Goal: Information Seeking & Learning: Learn about a topic

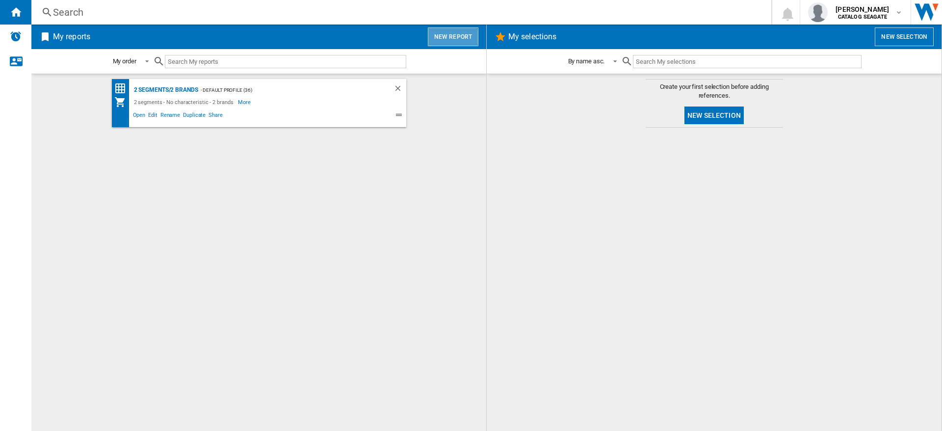
click at [452, 37] on button "New report" at bounding box center [453, 36] width 51 height 19
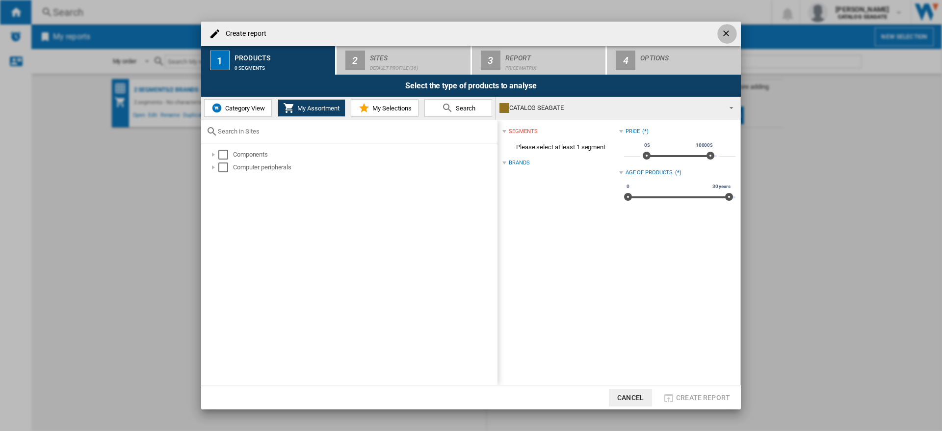
click at [726, 31] on ng-md-icon "getI18NText('BUTTONS.CLOSE_DIALOG')" at bounding box center [727, 34] width 12 height 12
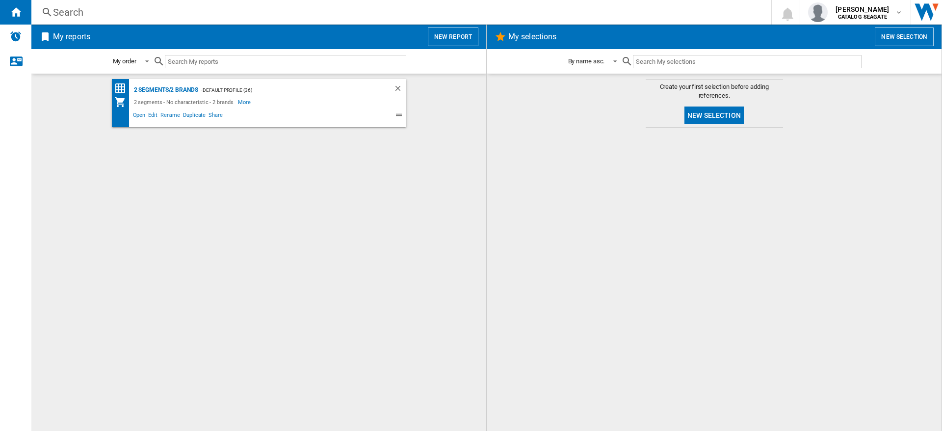
click at [96, 7] on div "Search" at bounding box center [399, 12] width 693 height 14
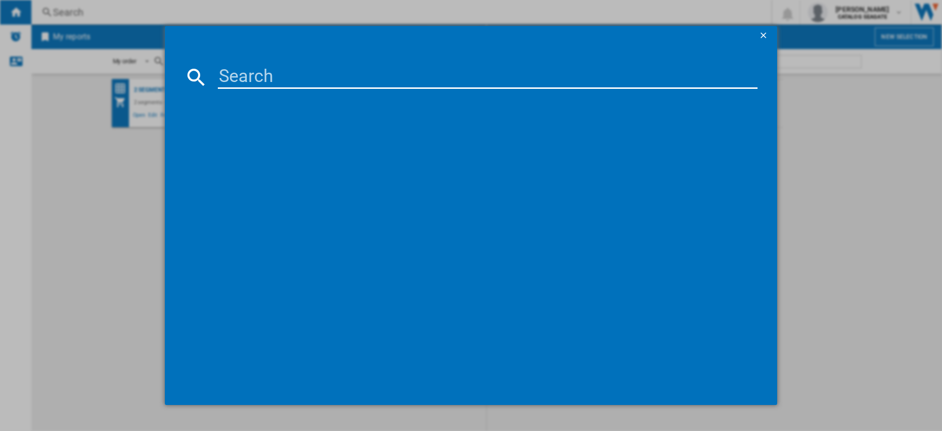
click at [314, 74] on input at bounding box center [488, 77] width 540 height 24
paste input "STHS10000800"
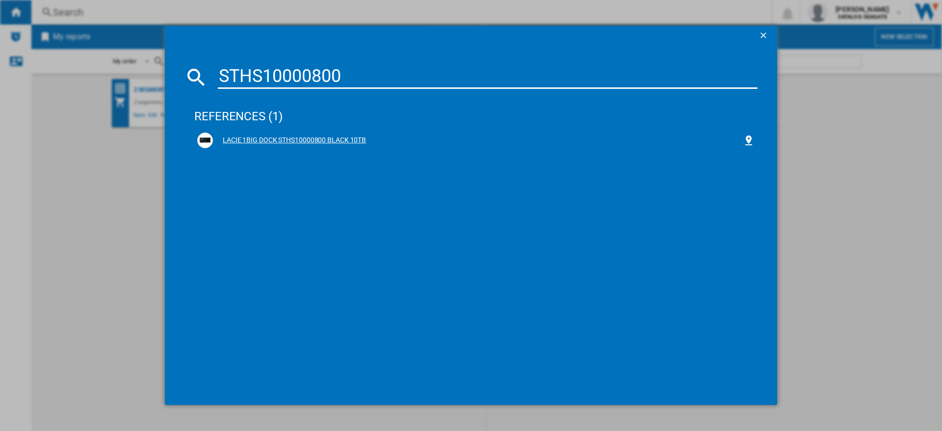
type input "STHS10000800"
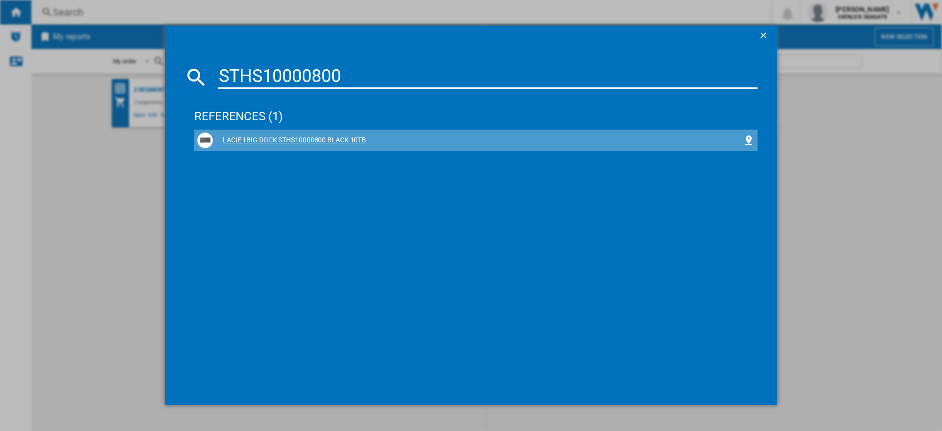
click at [357, 139] on div "LACIE 1BIG DOCK STHS10000800 BLACK 10TB" at bounding box center [478, 140] width 530 height 10
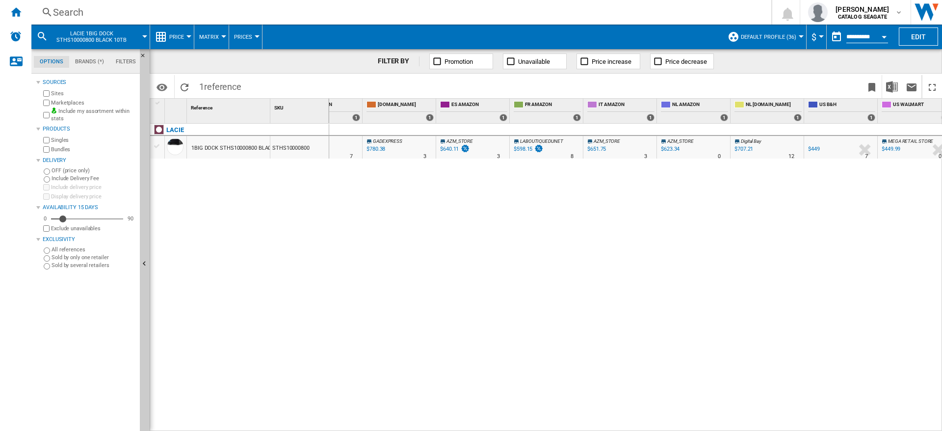
scroll to position [0, 270]
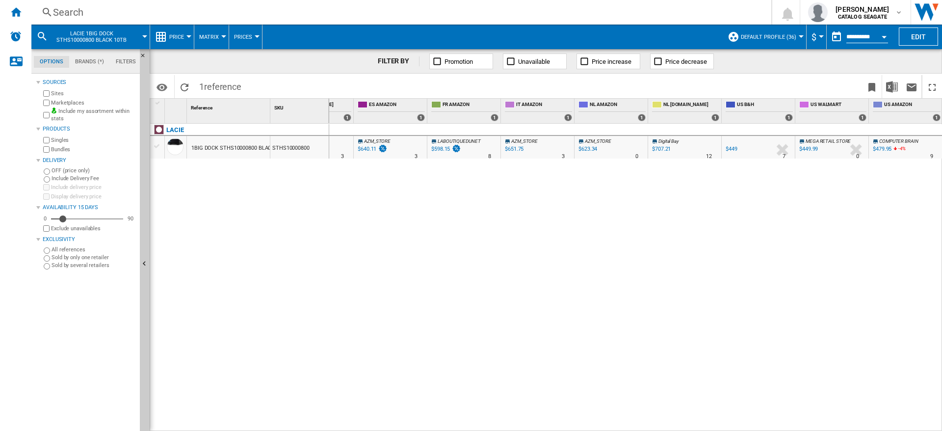
click at [912, 150] on div "COMPUTER BRAIN -1.0 % $479.95 -4 % N/A 9 COMPUTER BRAIN" at bounding box center [906, 149] width 70 height 23
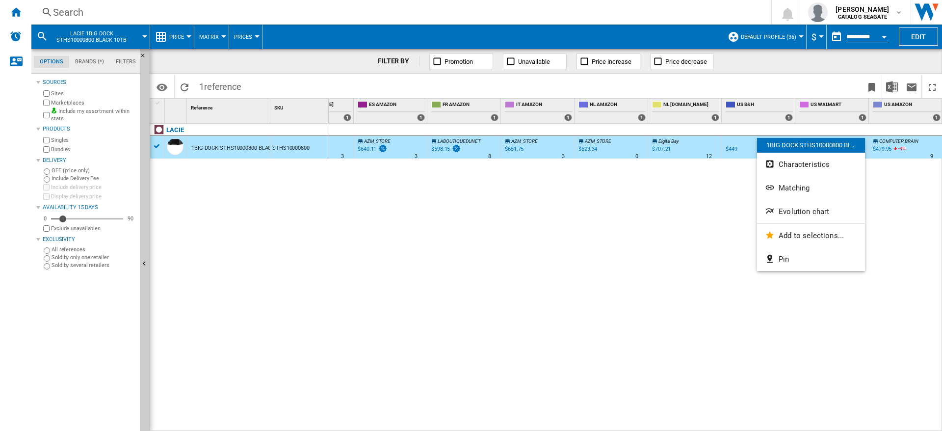
click at [740, 206] on div at bounding box center [471, 215] width 942 height 431
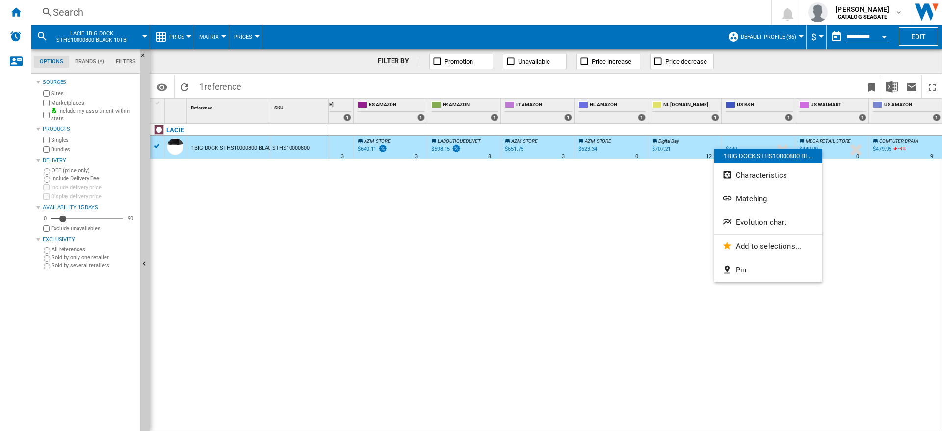
click at [876, 190] on div at bounding box center [471, 215] width 942 height 431
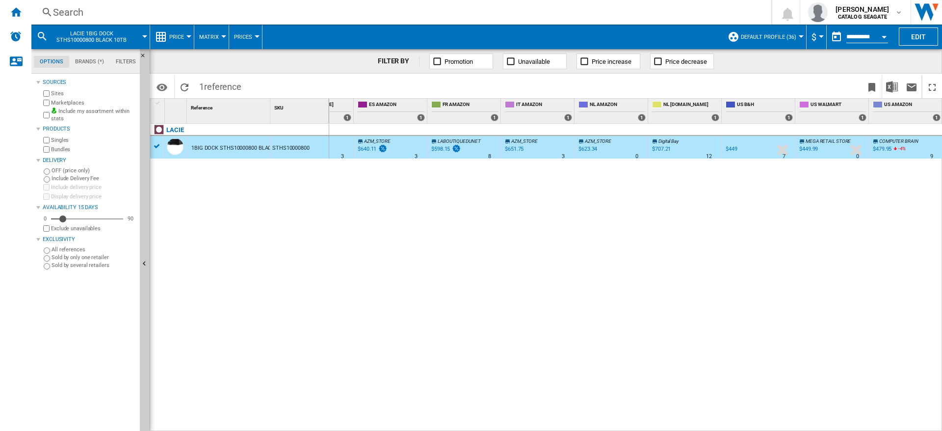
drag, startPoint x: 768, startPoint y: 159, endPoint x: 750, endPoint y: 152, distance: 19.4
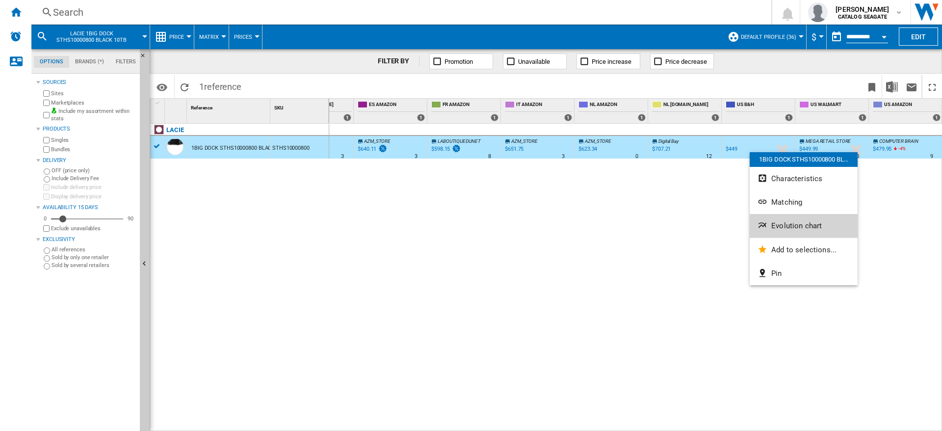
click at [794, 228] on span "Evolution chart" at bounding box center [796, 225] width 51 height 9
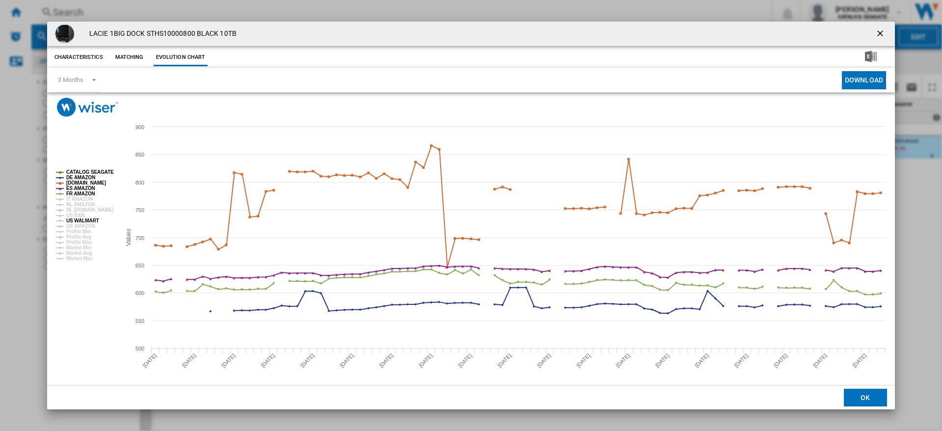
click at [81, 221] on tspan "US WALMART" at bounding box center [82, 220] width 33 height 5
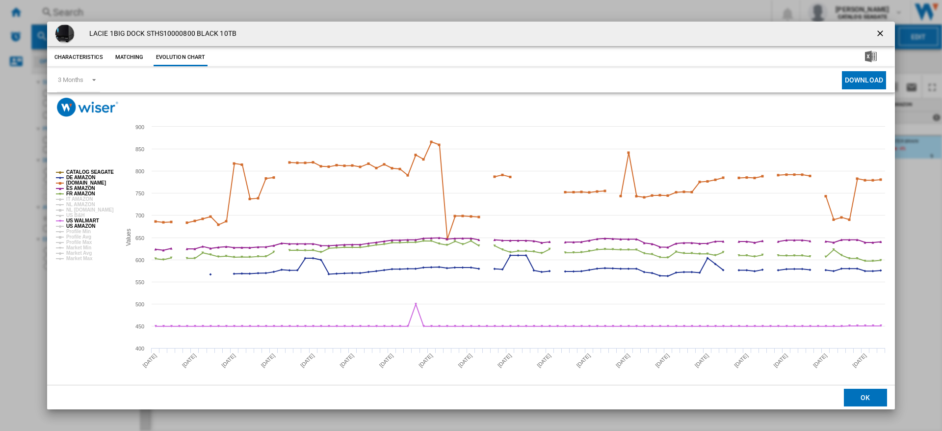
click at [81, 226] on tspan "US AMAZON" at bounding box center [80, 225] width 29 height 5
drag, startPoint x: 75, startPoint y: 221, endPoint x: 78, endPoint y: 216, distance: 5.7
click at [75, 221] on tspan "US WALMART" at bounding box center [82, 220] width 33 height 5
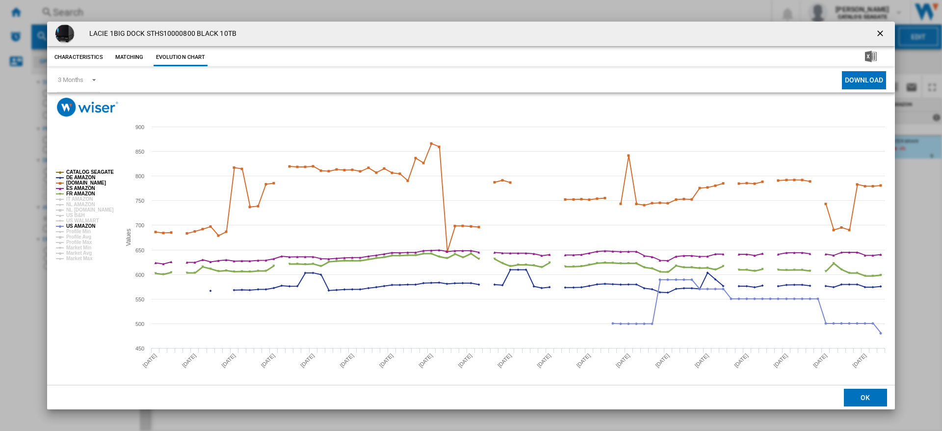
click at [80, 194] on tspan "FR AMAZON" at bounding box center [80, 193] width 29 height 5
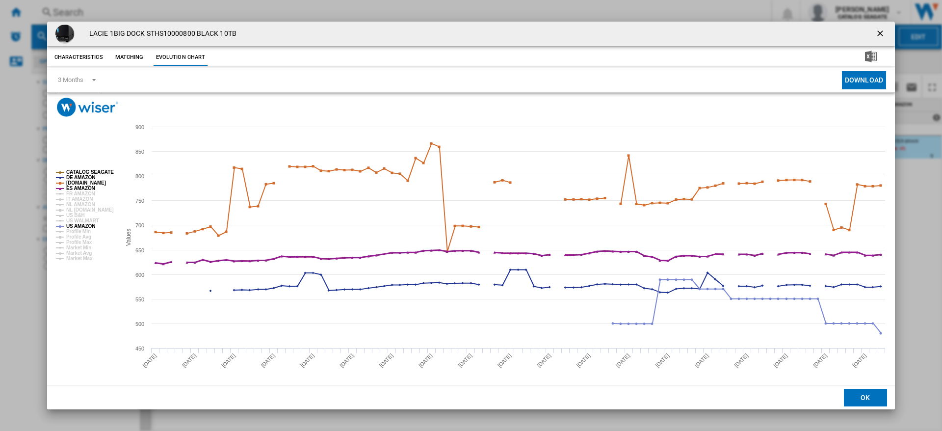
click at [80, 189] on tspan "ES AMAZON" at bounding box center [80, 188] width 29 height 5
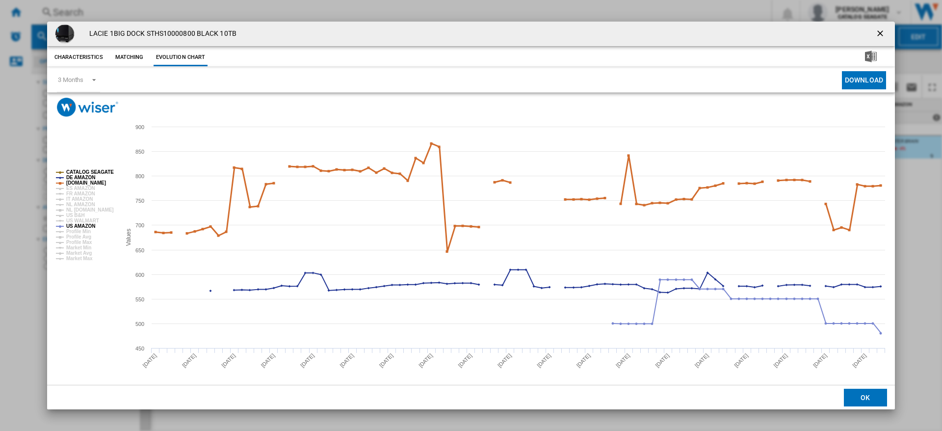
click at [78, 182] on tspan "[DOMAIN_NAME]" at bounding box center [86, 182] width 40 height 5
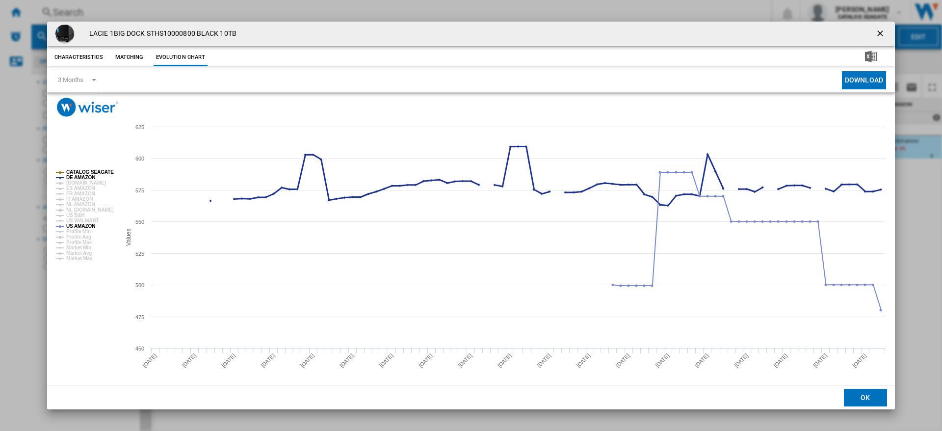
click at [76, 177] on tspan "DE AMAZON" at bounding box center [80, 177] width 29 height 5
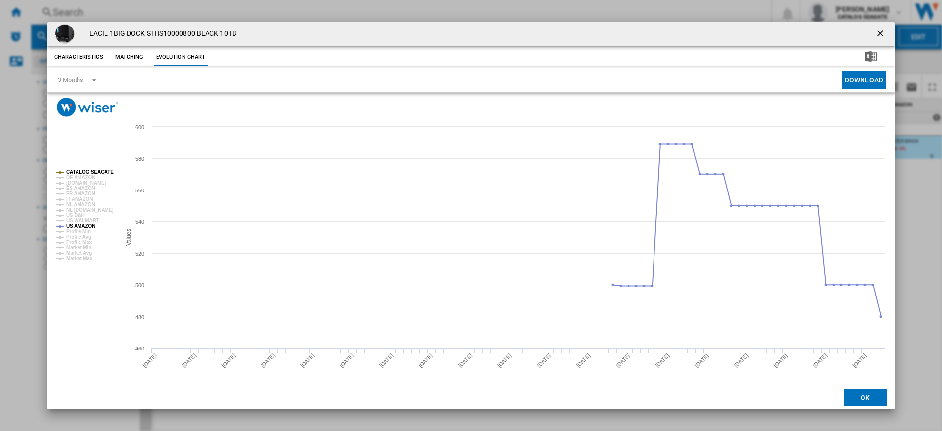
click at [76, 173] on tspan "CATALOG SEAGATE" at bounding box center [90, 171] width 48 height 5
click at [878, 36] on ng-md-icon "getI18NText('BUTTONS.CLOSE_DIALOG')" at bounding box center [882, 34] width 12 height 12
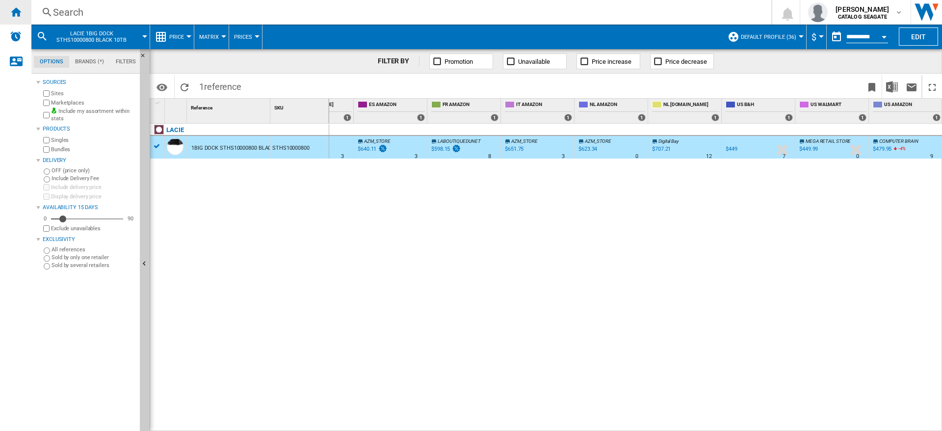
click at [17, 15] on ng-md-icon "Home" at bounding box center [16, 12] width 12 height 12
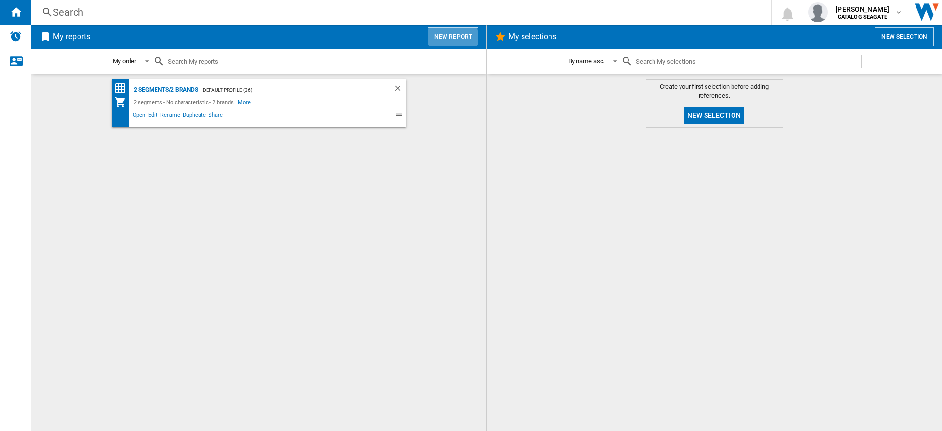
click at [450, 39] on button "New report" at bounding box center [453, 36] width 51 height 19
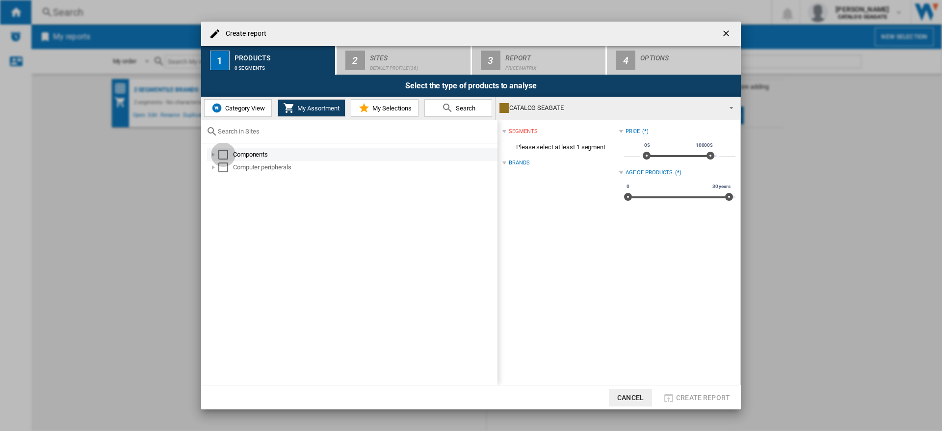
click at [223, 155] on div "Select" at bounding box center [223, 155] width 10 height 10
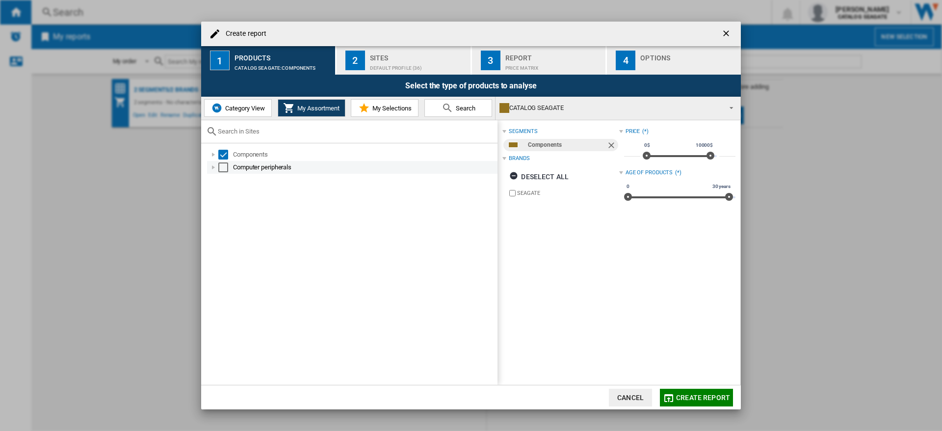
click at [222, 168] on div "Select" at bounding box center [223, 167] width 10 height 10
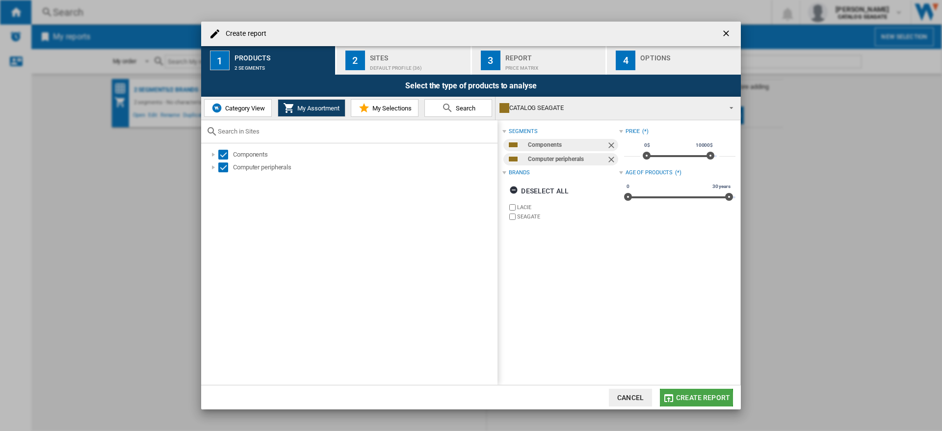
click at [697, 398] on span "Create report" at bounding box center [703, 398] width 54 height 8
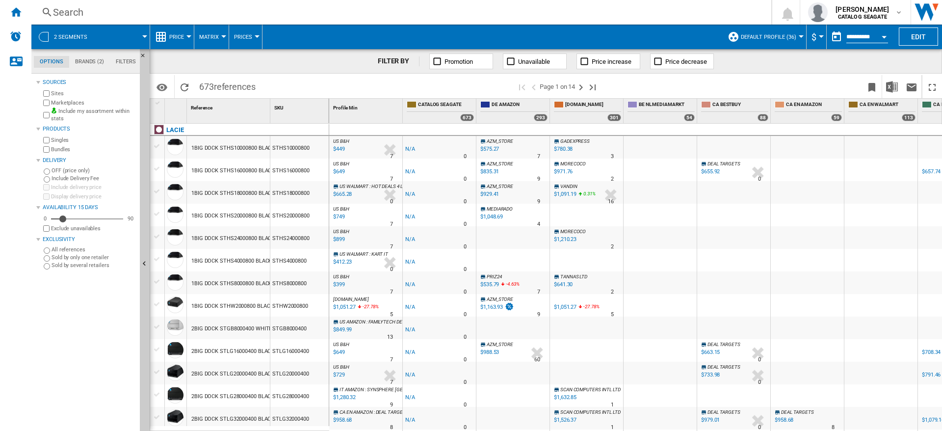
click at [657, 62] on ng-md-icon at bounding box center [658, 61] width 10 height 10
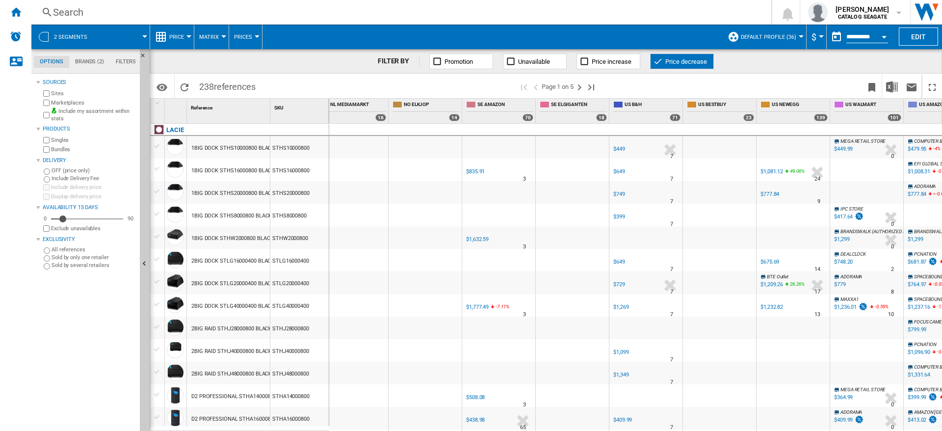
scroll to position [0, 1895]
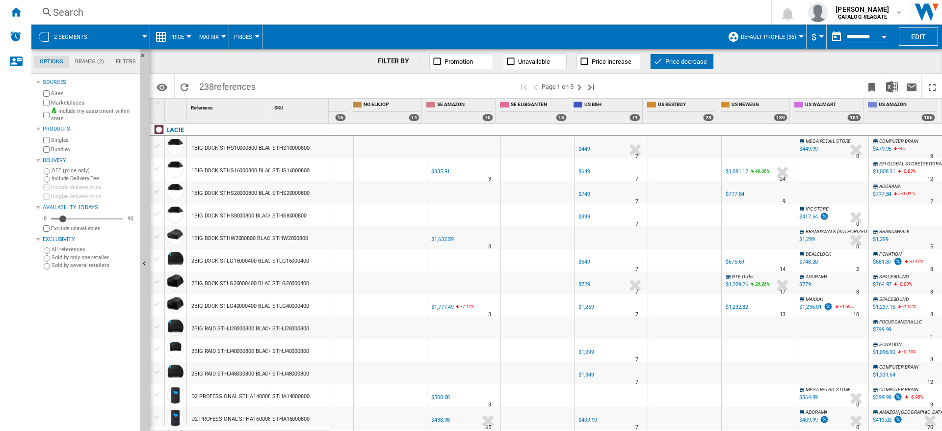
click at [903, 170] on span "-0.83" at bounding box center [908, 170] width 10 height 5
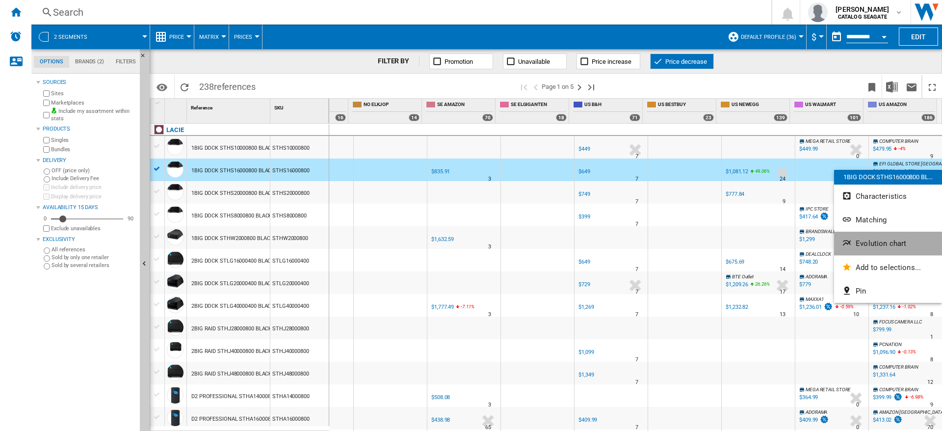
click at [880, 243] on span "Evolution chart" at bounding box center [881, 243] width 51 height 9
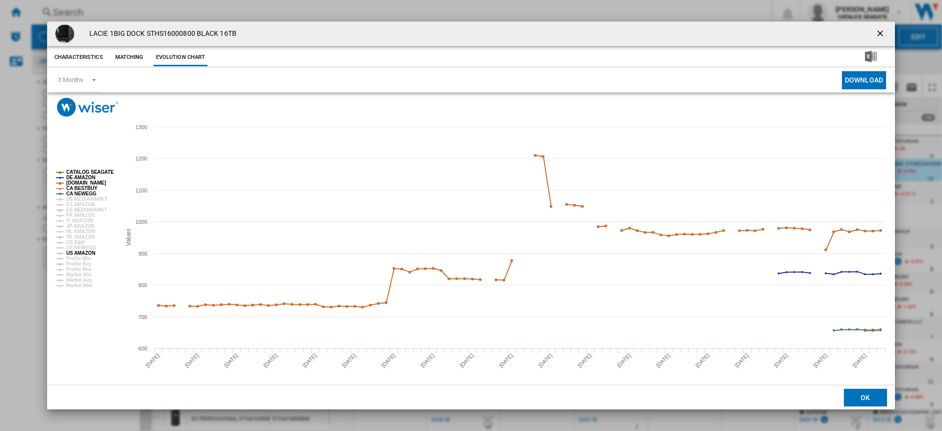
click at [80, 253] on tspan "US AMAZON" at bounding box center [80, 252] width 29 height 5
click at [83, 192] on tspan "CA NEWEGG" at bounding box center [81, 193] width 30 height 5
click at [84, 187] on tspan "CA BESTBUY" at bounding box center [81, 188] width 31 height 5
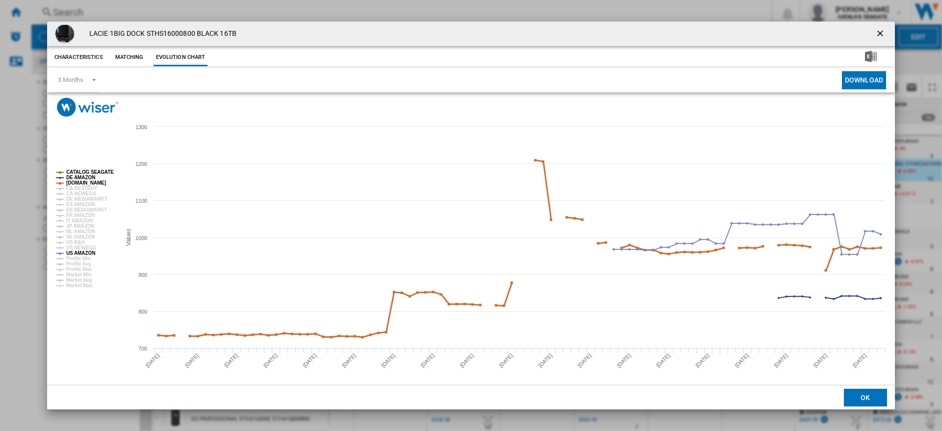
click at [84, 184] on tspan "[DOMAIN_NAME]" at bounding box center [86, 182] width 40 height 5
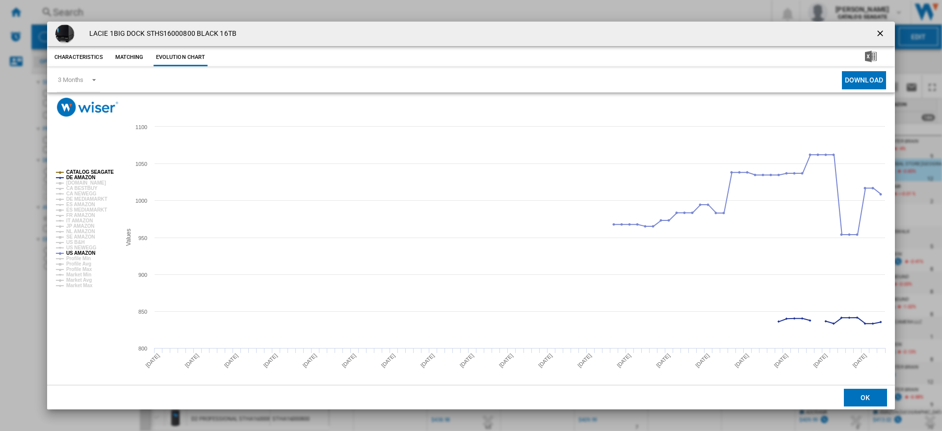
click at [83, 180] on tspan "DE AMAZON" at bounding box center [80, 177] width 29 height 5
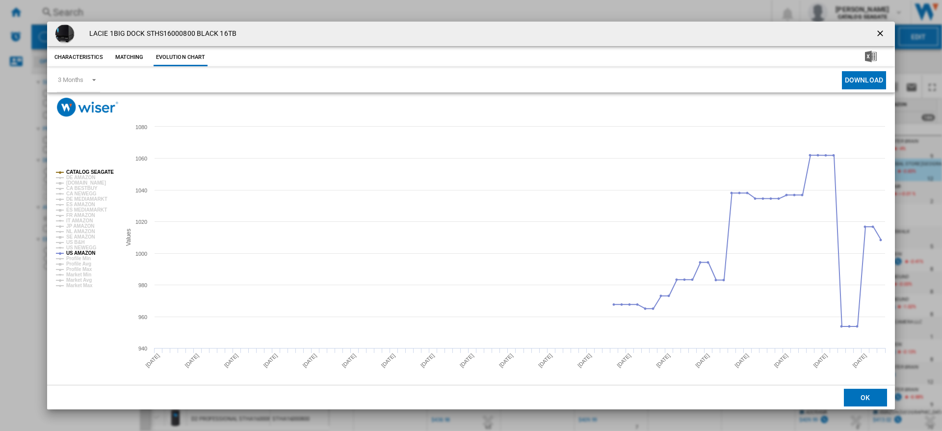
click at [82, 168] on rect "Product popup" at bounding box center [85, 228] width 66 height 124
click at [878, 33] on ng-md-icon "getI18NText('BUTTONS.CLOSE_DIALOG')" at bounding box center [882, 34] width 12 height 12
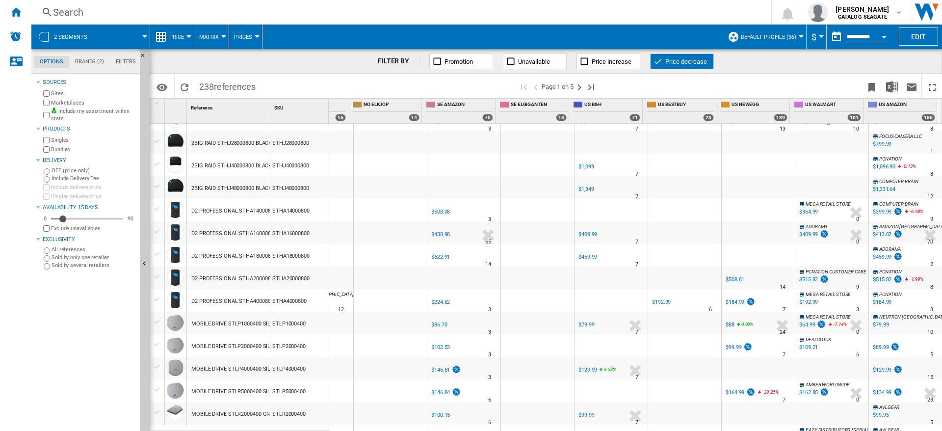
scroll to position [195, 0]
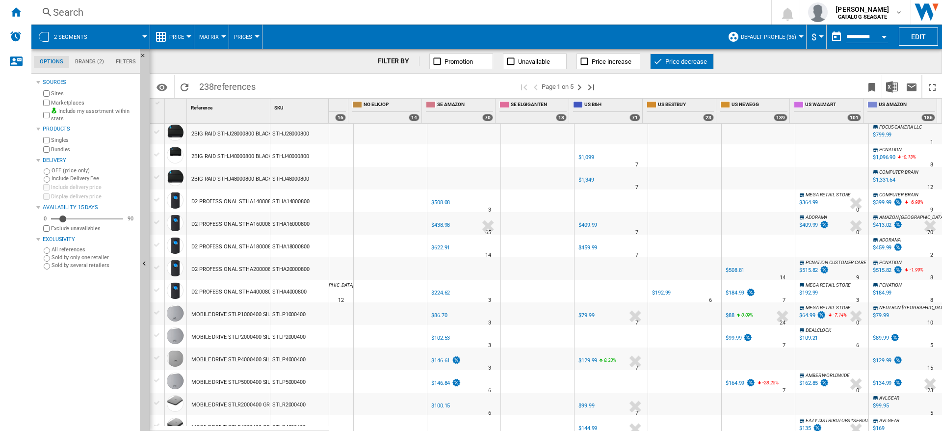
click at [909, 200] on icon "-6.98 %" at bounding box center [912, 204] width 6 height 12
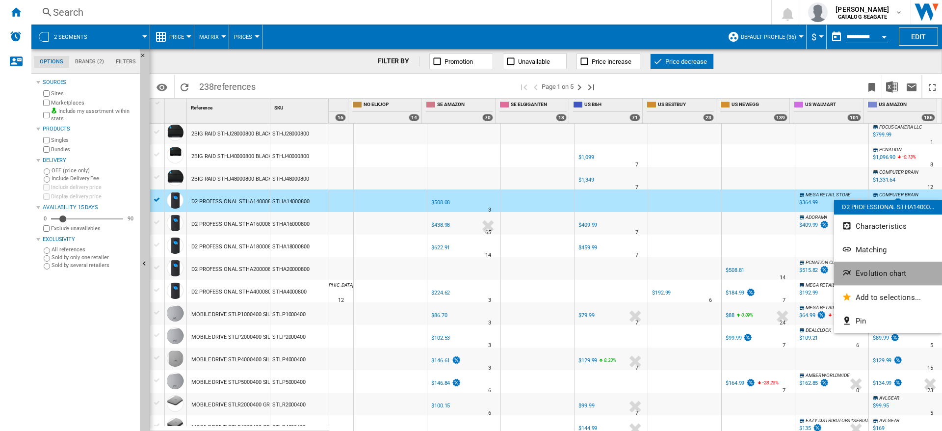
click at [878, 274] on span "Evolution chart" at bounding box center [881, 273] width 51 height 9
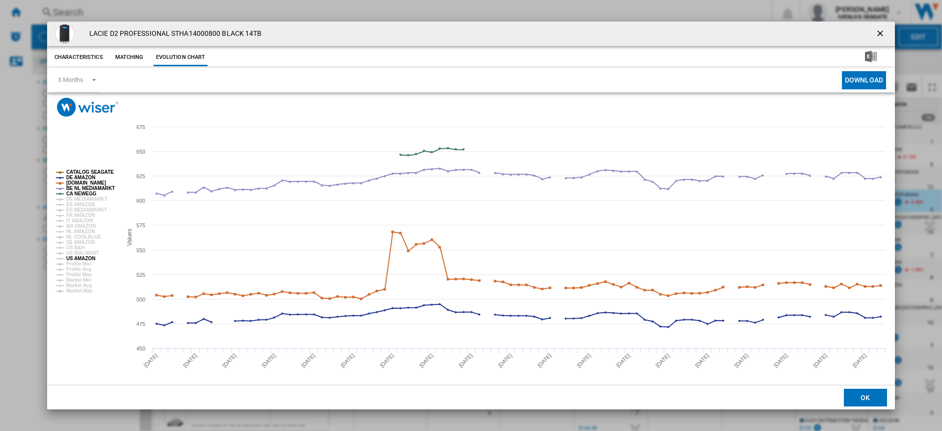
click at [84, 258] on tspan "US AMAZON" at bounding box center [80, 258] width 29 height 5
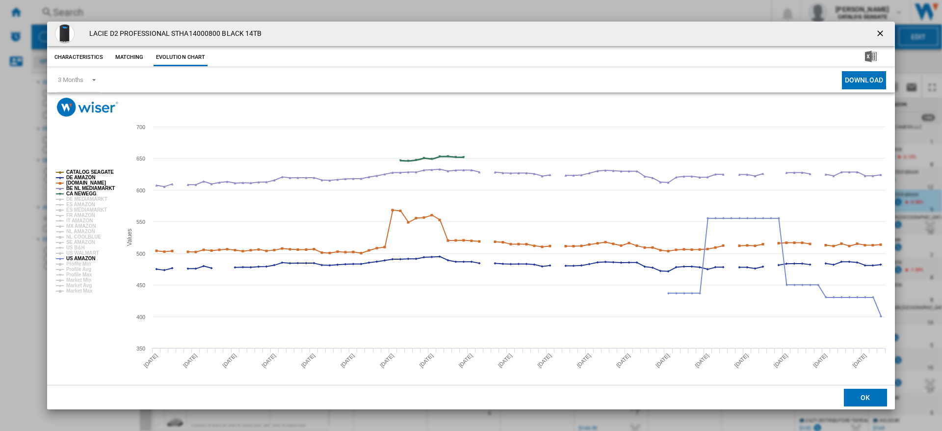
click at [84, 193] on tspan "CA NEWEGG" at bounding box center [81, 193] width 30 height 5
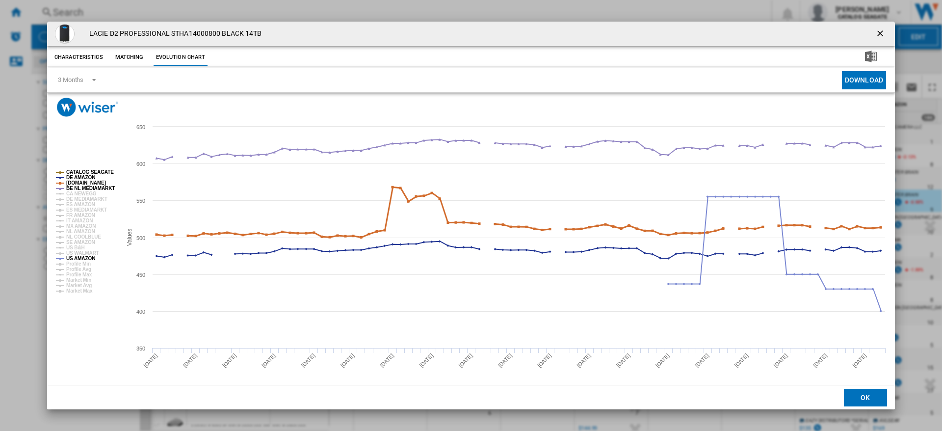
click at [85, 185] on tspan "[DOMAIN_NAME]" at bounding box center [86, 182] width 40 height 5
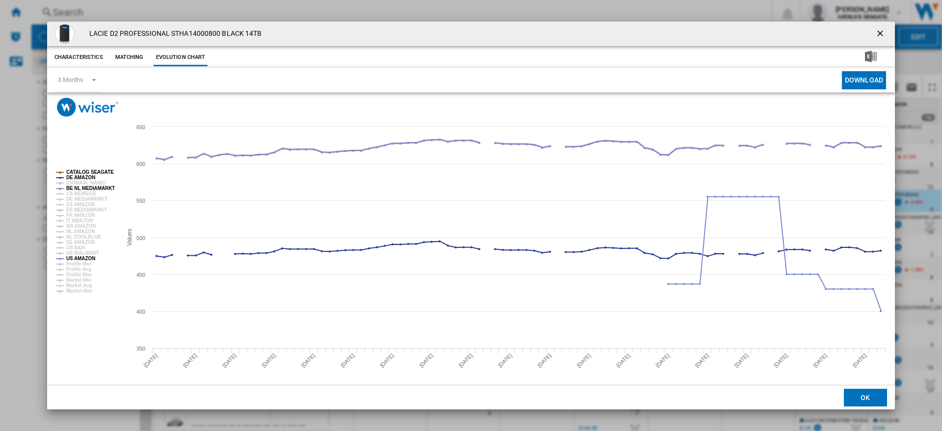
click at [86, 187] on tspan "BE NL MEDIAMARKT" at bounding box center [90, 188] width 49 height 5
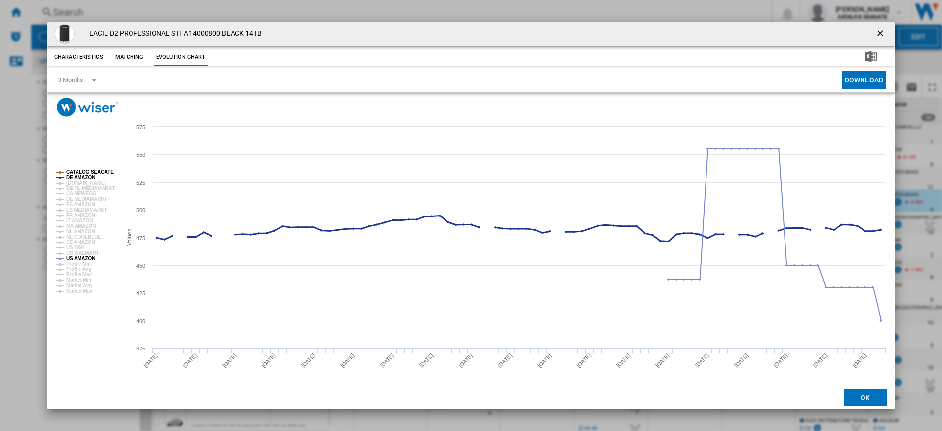
click at [85, 176] on tspan "DE AMAZON" at bounding box center [80, 177] width 29 height 5
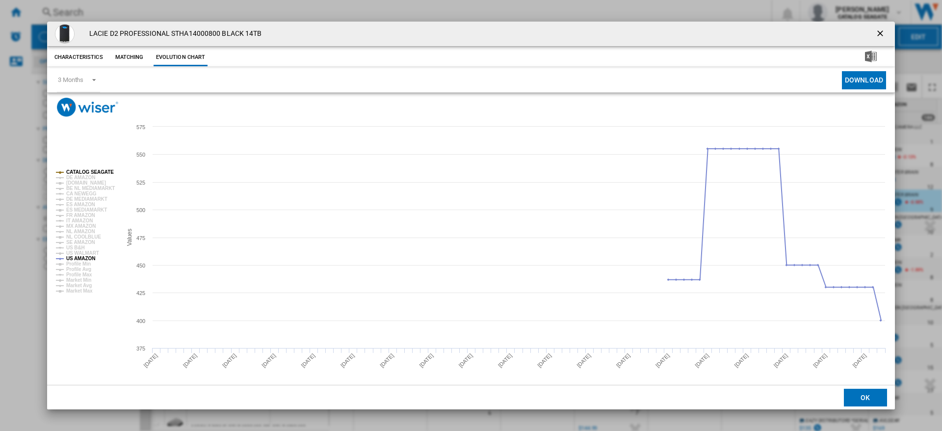
click at [85, 172] on tspan "CATALOG SEAGATE" at bounding box center [90, 171] width 48 height 5
click at [880, 32] on ng-md-icon "getI18NText('BUTTONS.CLOSE_DIALOG')" at bounding box center [882, 34] width 12 height 12
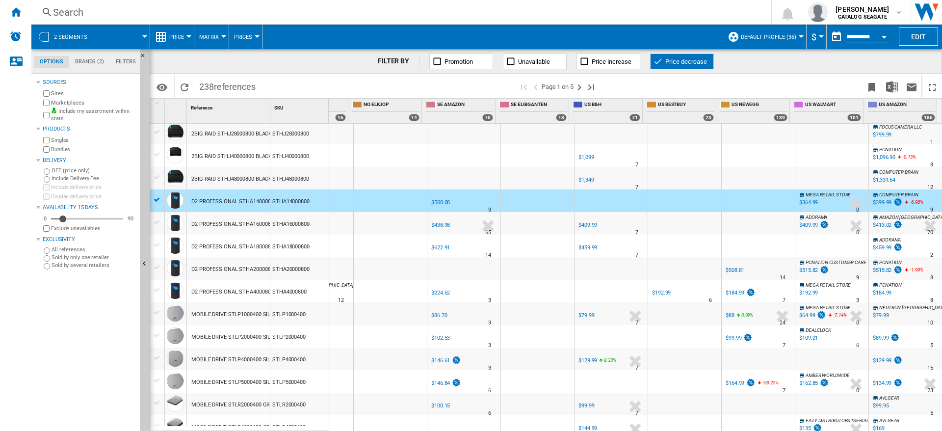
click at [70, 11] on div "Search" at bounding box center [399, 12] width 693 height 14
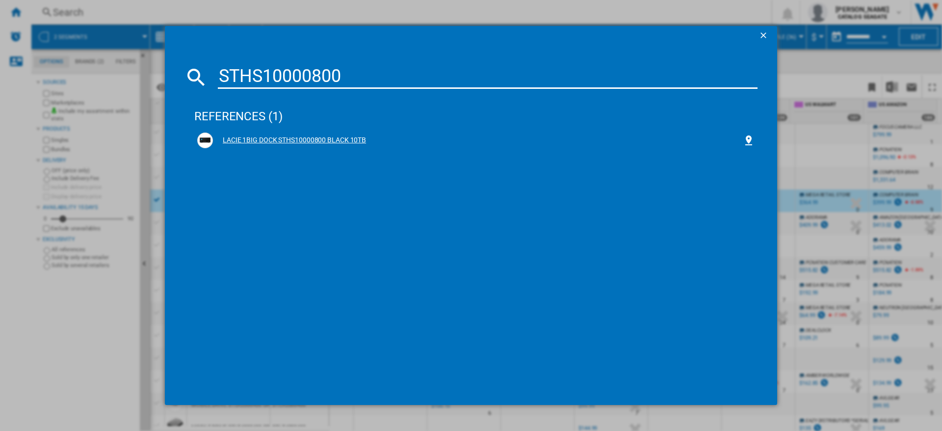
type input "STHS10000800"
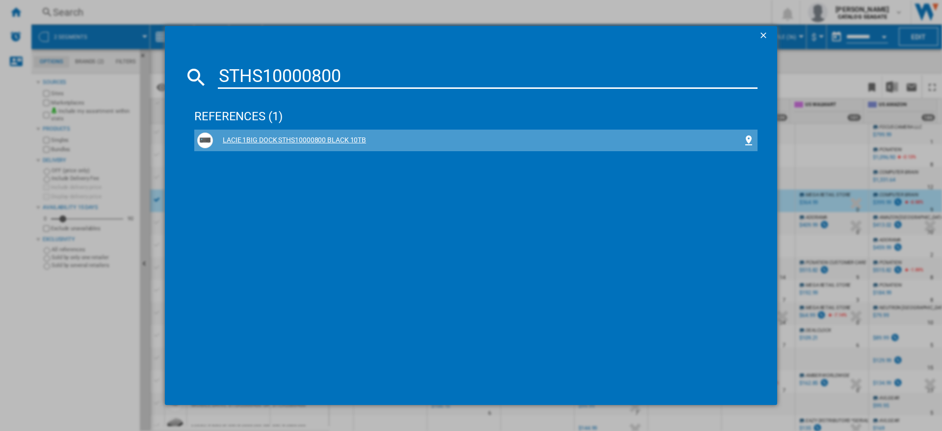
click at [334, 139] on div "LACIE 1BIG DOCK STHS10000800 BLACK 10TB" at bounding box center [478, 140] width 530 height 10
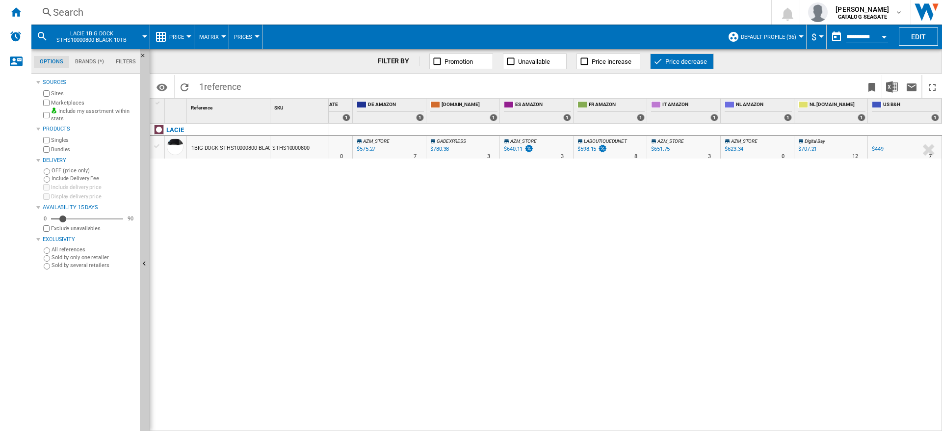
scroll to position [0, 270]
click at [912, 143] on span "COMPUTER BRAIN" at bounding box center [898, 140] width 39 height 5
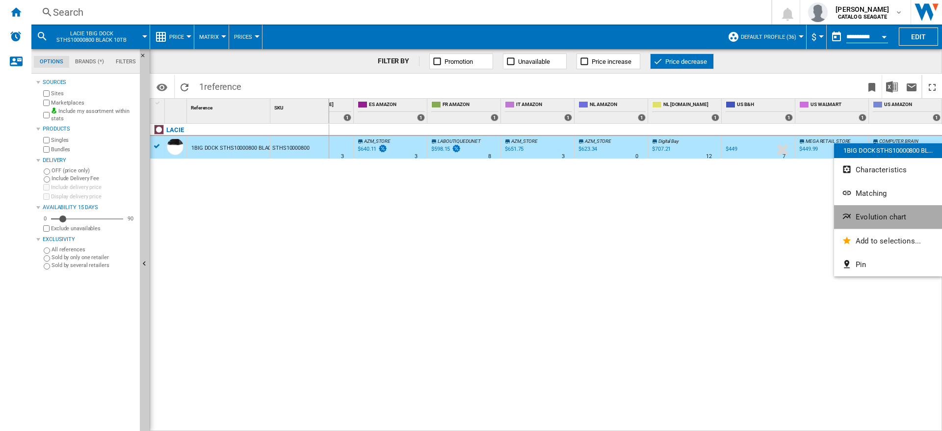
click at [882, 217] on span "Evolution chart" at bounding box center [881, 217] width 51 height 9
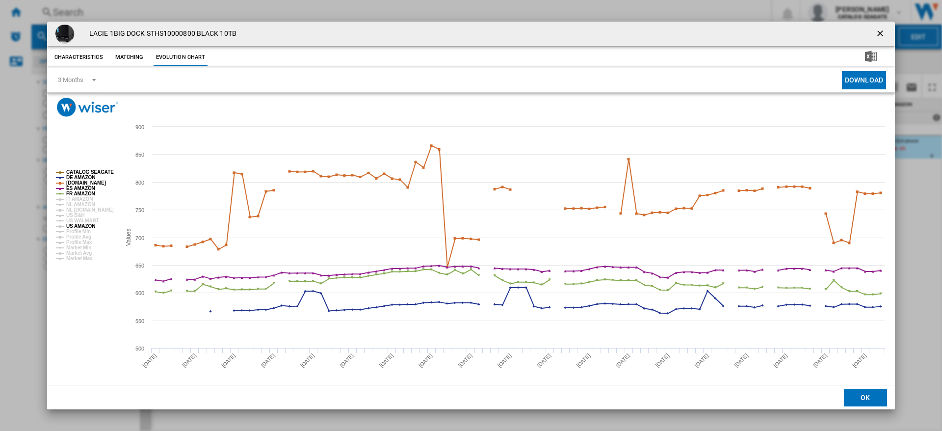
click at [80, 227] on tspan "US AMAZON" at bounding box center [80, 225] width 29 height 5
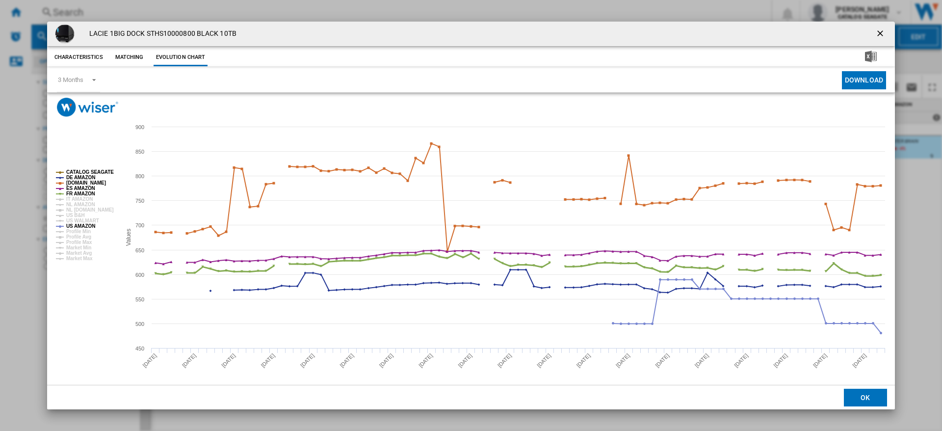
click at [76, 193] on tspan "FR AMAZON" at bounding box center [80, 193] width 29 height 5
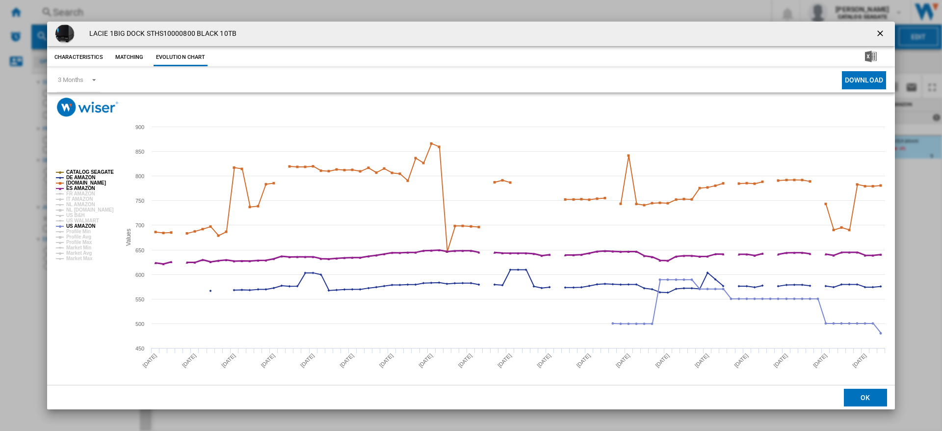
click at [76, 187] on tspan "ES AMAZON" at bounding box center [80, 188] width 29 height 5
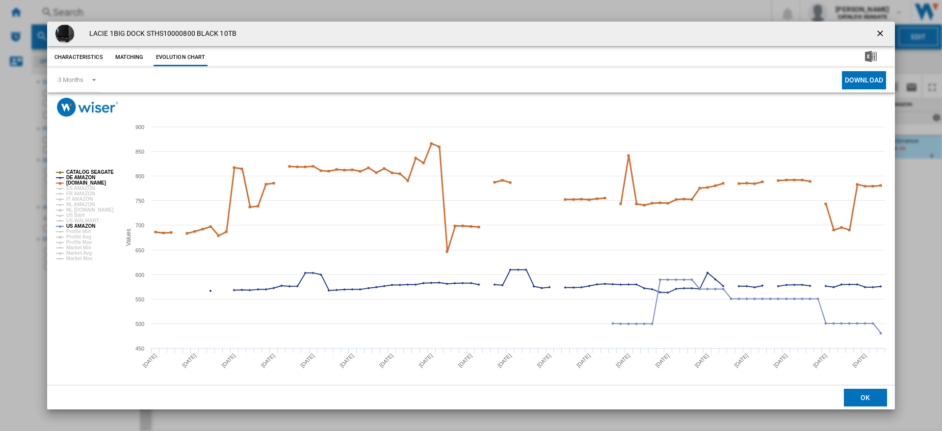
click at [75, 181] on tspan "[DOMAIN_NAME]" at bounding box center [86, 182] width 40 height 5
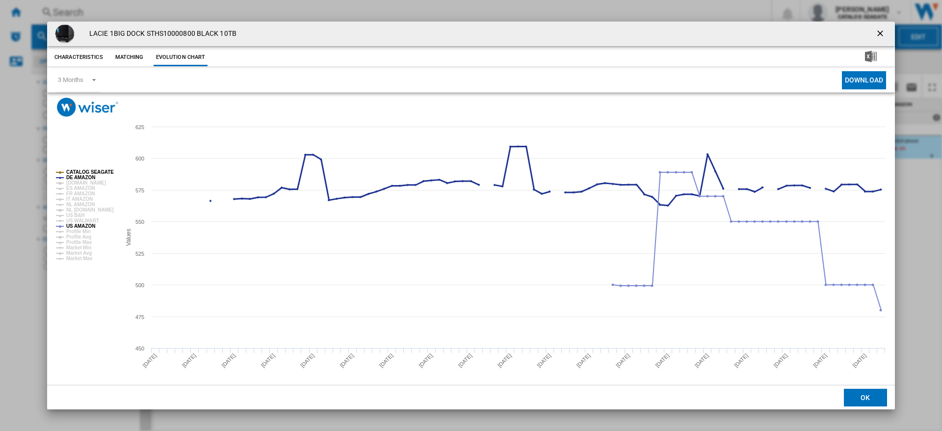
click at [74, 177] on tspan "DE AMAZON" at bounding box center [80, 177] width 29 height 5
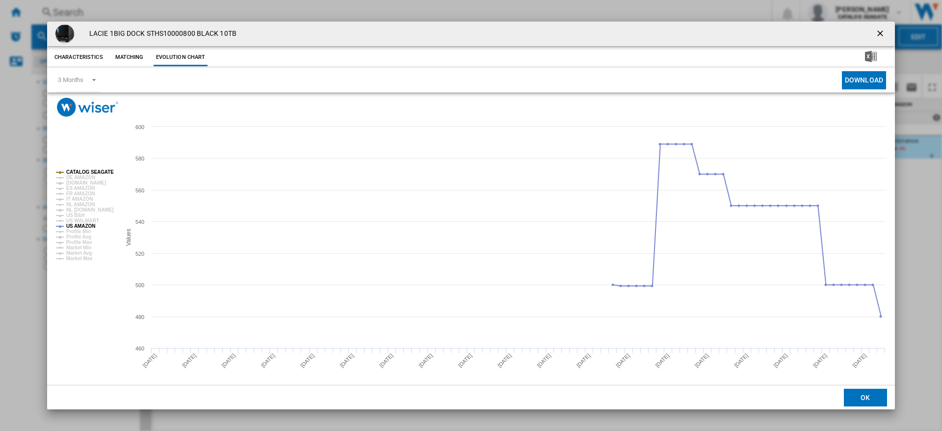
click at [74, 172] on tspan "CATALOG SEAGATE" at bounding box center [90, 171] width 48 height 5
click at [880, 34] on ng-md-icon "getI18NText('BUTTONS.CLOSE_DIALOG')" at bounding box center [882, 34] width 12 height 12
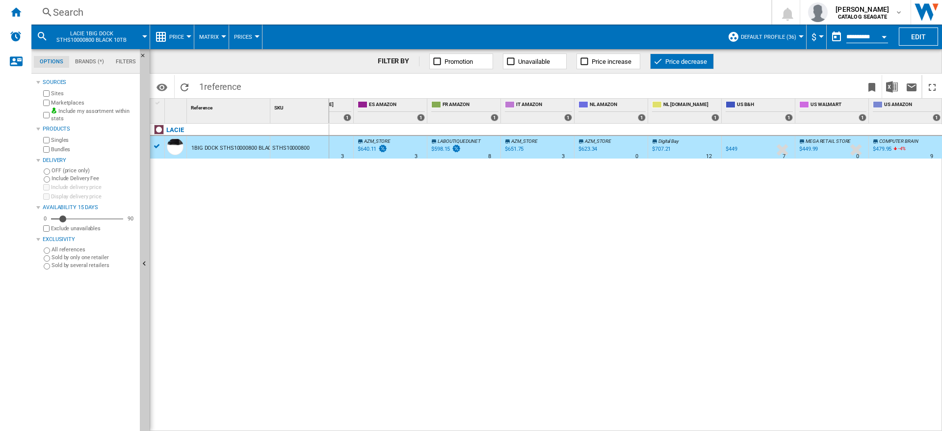
click at [567, 293] on div "US B&H : US B&H -1.0 % $449 % N/A 7 US B&H : US B&H -1.0 % -$1 % N/A" at bounding box center [635, 278] width 613 height 308
click at [658, 279] on div "US B&H : US B&H -1.0 % $449 % N/A 7 US B&H : US B&H -1.0 % -$1 % N/A" at bounding box center [635, 278] width 613 height 308
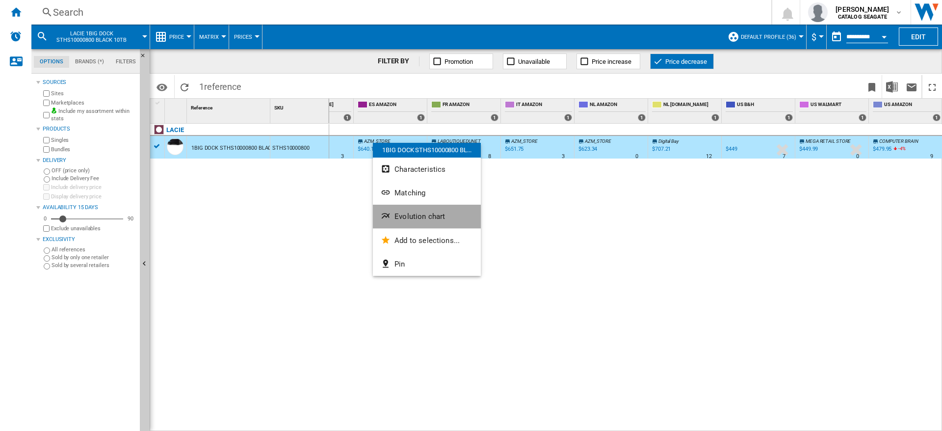
click at [422, 215] on span "Evolution chart" at bounding box center [420, 216] width 51 height 9
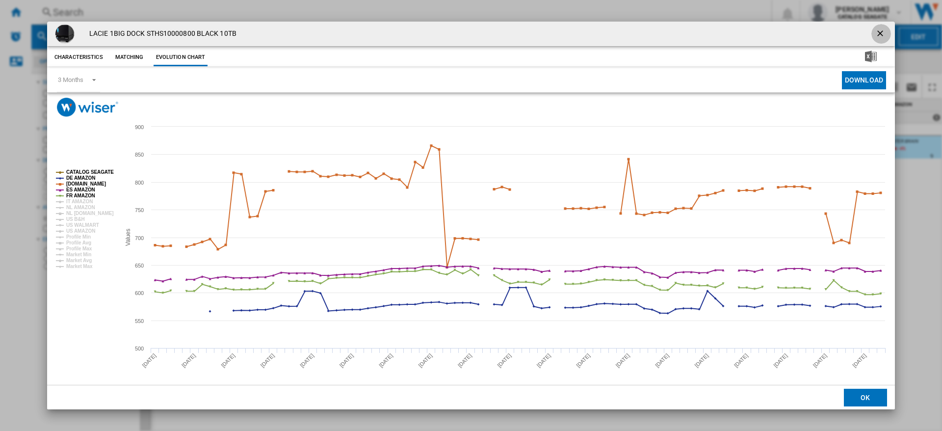
click at [880, 31] on ng-md-icon "getI18NText('BUTTONS.CLOSE_DIALOG')" at bounding box center [882, 34] width 12 height 12
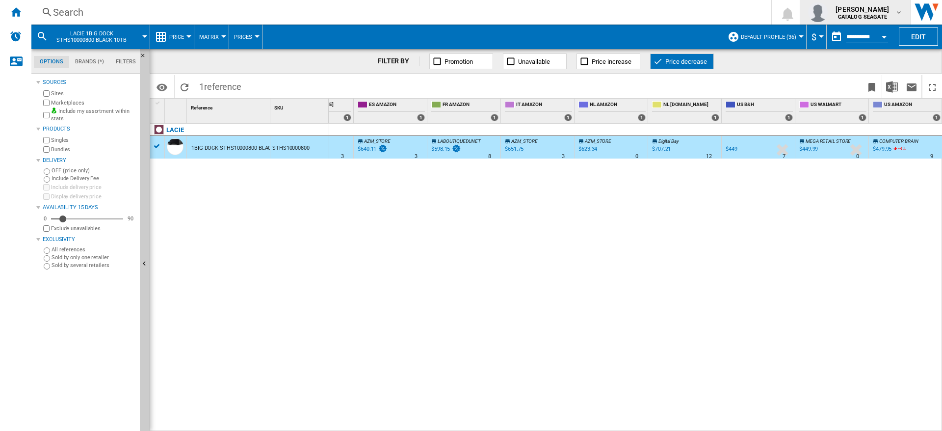
click at [896, 15] on md-icon "button" at bounding box center [899, 12] width 8 height 8
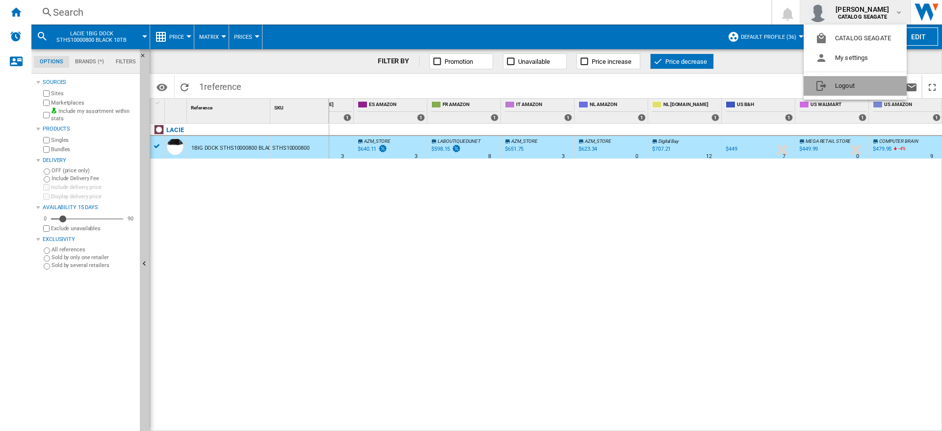
click at [851, 85] on button "Logout" at bounding box center [855, 86] width 103 height 20
